Goal: Information Seeking & Learning: Check status

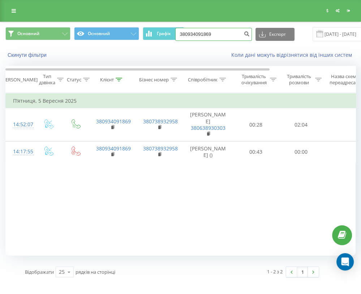
click at [215, 36] on input "380934091869" at bounding box center [213, 34] width 77 height 13
click at [194, 35] on input "0977118711" at bounding box center [213, 34] width 77 height 13
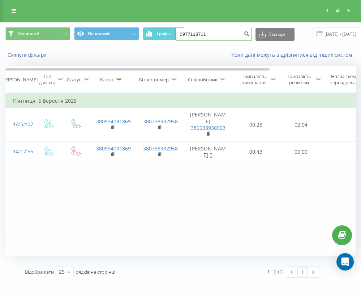
type input "0977118711"
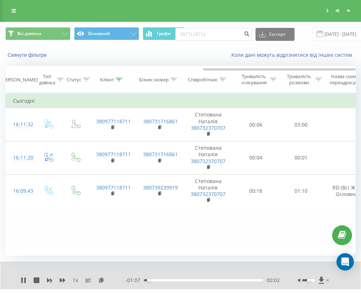
scroll to position [0, 113]
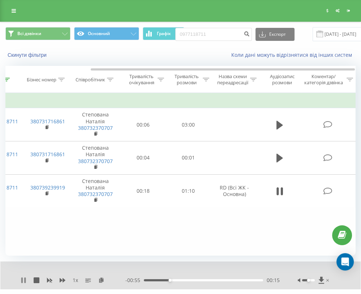
click at [26, 280] on icon at bounding box center [24, 280] width 6 height 6
click at [26, 281] on icon at bounding box center [24, 280] width 6 height 6
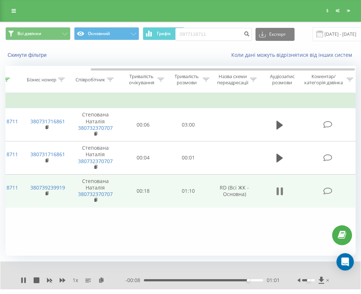
click at [279, 189] on icon at bounding box center [279, 191] width 7 height 10
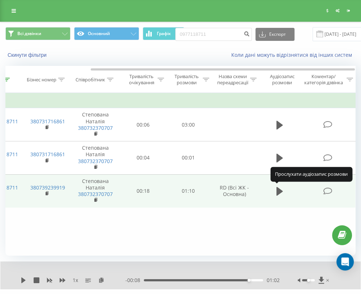
click at [279, 189] on icon at bounding box center [279, 191] width 7 height 9
click at [279, 189] on icon at bounding box center [279, 191] width 7 height 10
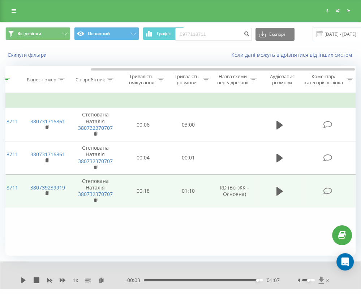
click at [321, 281] on icon at bounding box center [321, 279] width 5 height 7
click at [203, 34] on input "0977118711" at bounding box center [213, 34] width 77 height 13
type input "0964362490"
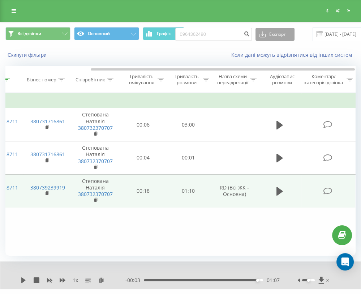
click at [263, 34] on button "Експорт" at bounding box center [274, 34] width 39 height 13
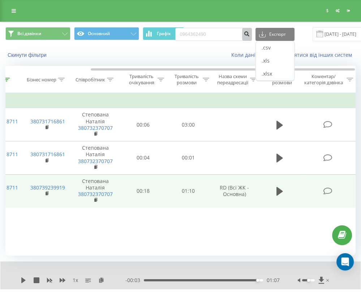
click at [242, 35] on button "submit" at bounding box center [247, 34] width 10 height 13
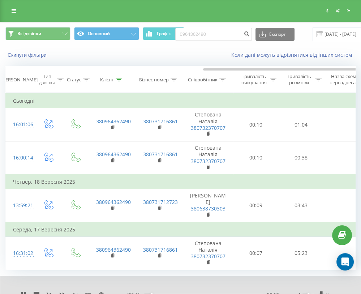
scroll to position [0, 113]
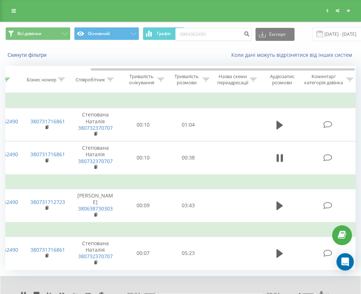
drag, startPoint x: 309, startPoint y: 287, endPoint x: 318, endPoint y: 287, distance: 9.0
click at [318, 291] on div at bounding box center [314, 294] width 33 height 7
click at [322, 291] on icon at bounding box center [321, 294] width 5 height 7
click at [23, 292] on icon at bounding box center [24, 295] width 6 height 6
click at [206, 34] on input "0964362490" at bounding box center [213, 34] width 77 height 13
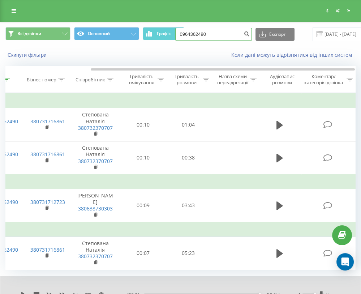
click at [206, 34] on input "0964362490" at bounding box center [213, 34] width 77 height 13
type input "0978055926"
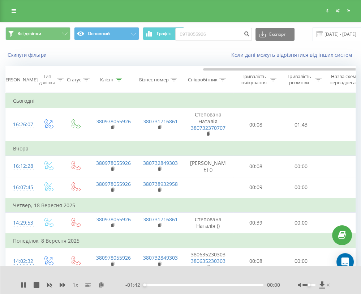
scroll to position [0, 113]
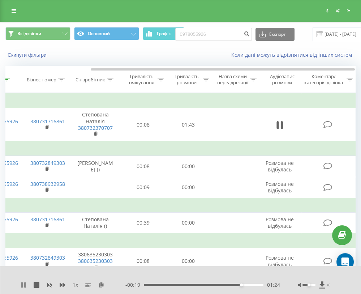
click at [23, 284] on icon at bounding box center [24, 285] width 6 height 6
click at [322, 285] on icon at bounding box center [321, 284] width 5 height 7
